Goal: Information Seeking & Learning: Learn about a topic

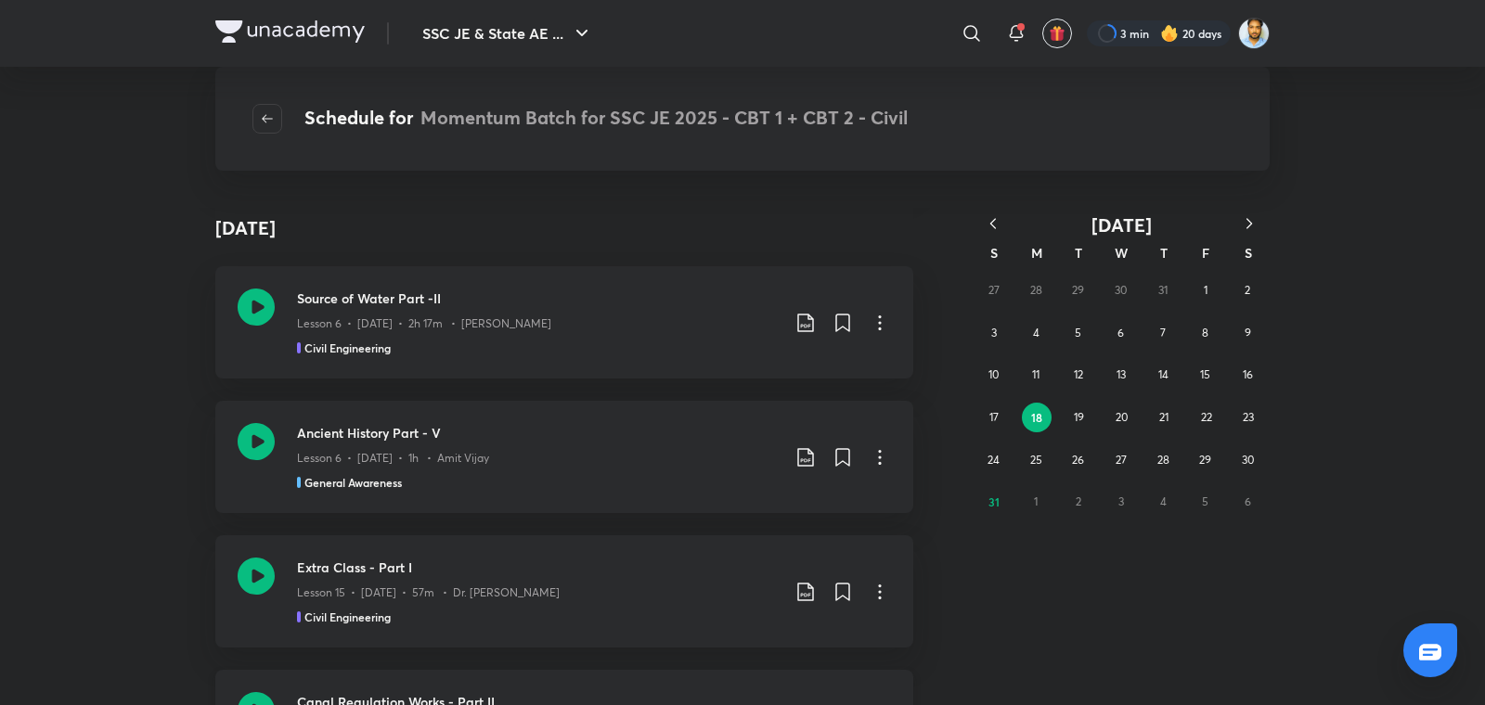
scroll to position [405398, 0]
click at [550, 574] on div "Lesson 15 • [DATE] • 57m • Dr. [PERSON_NAME]" at bounding box center [538, 586] width 482 height 24
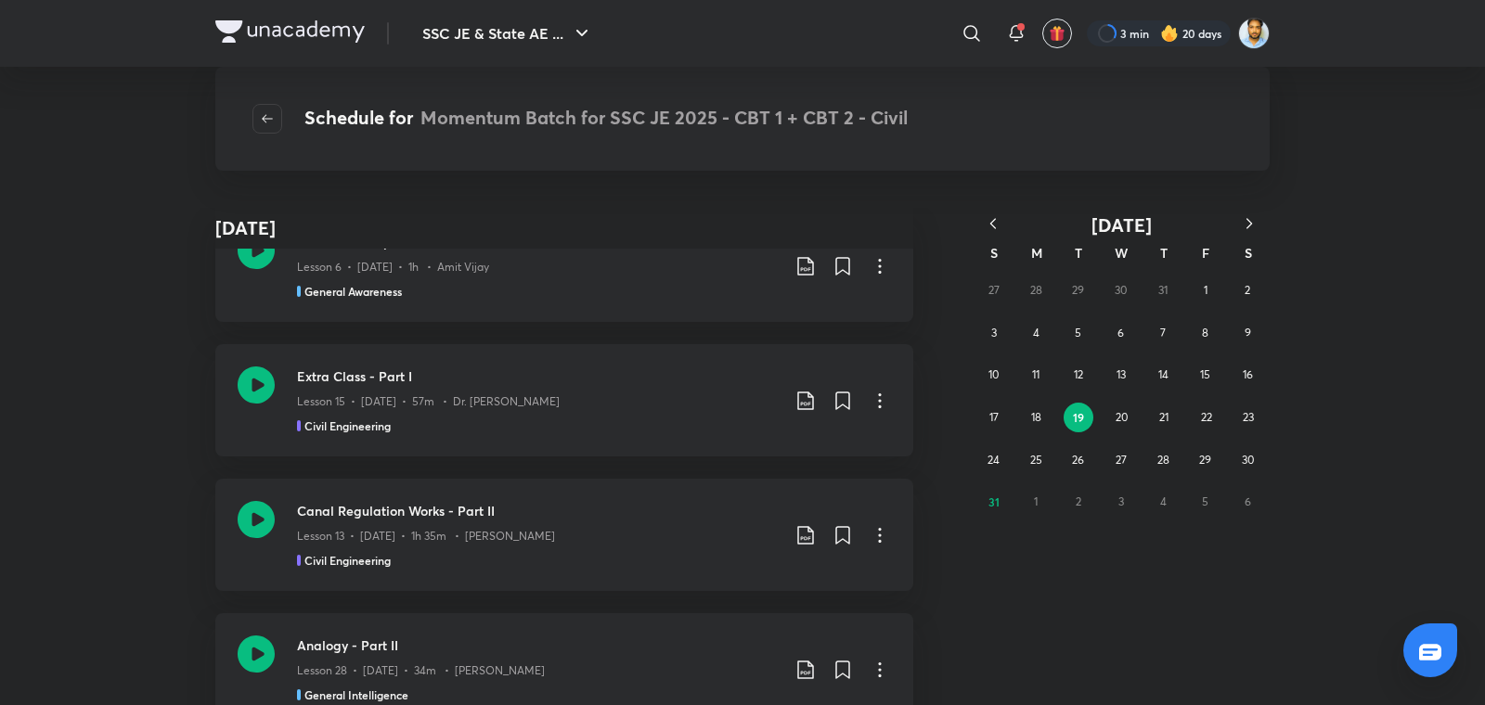
scroll to position [405634, 0]
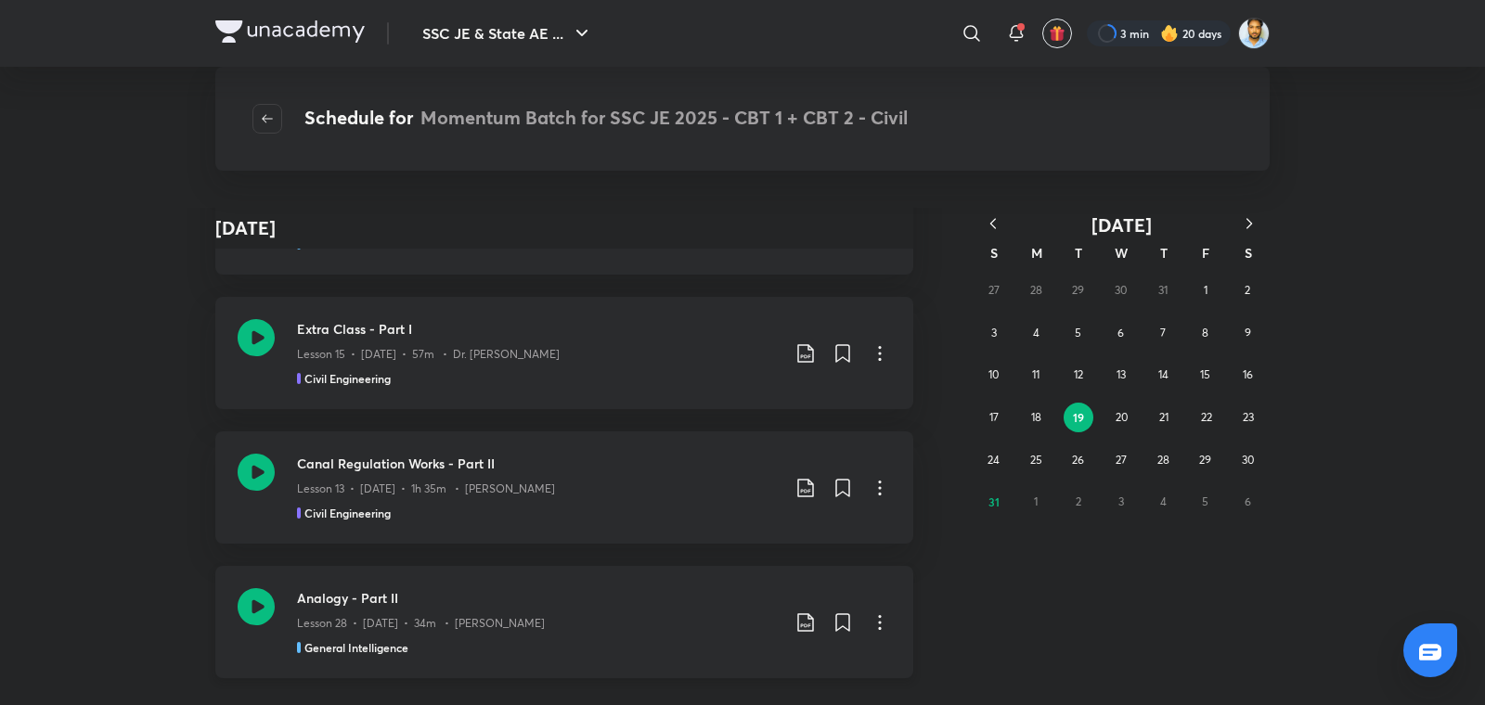
click at [505, 615] on p "Lesson 28 • [DATE] • 34m • [PERSON_NAME]" at bounding box center [421, 623] width 248 height 17
